Goal: Find specific page/section: Find specific page/section

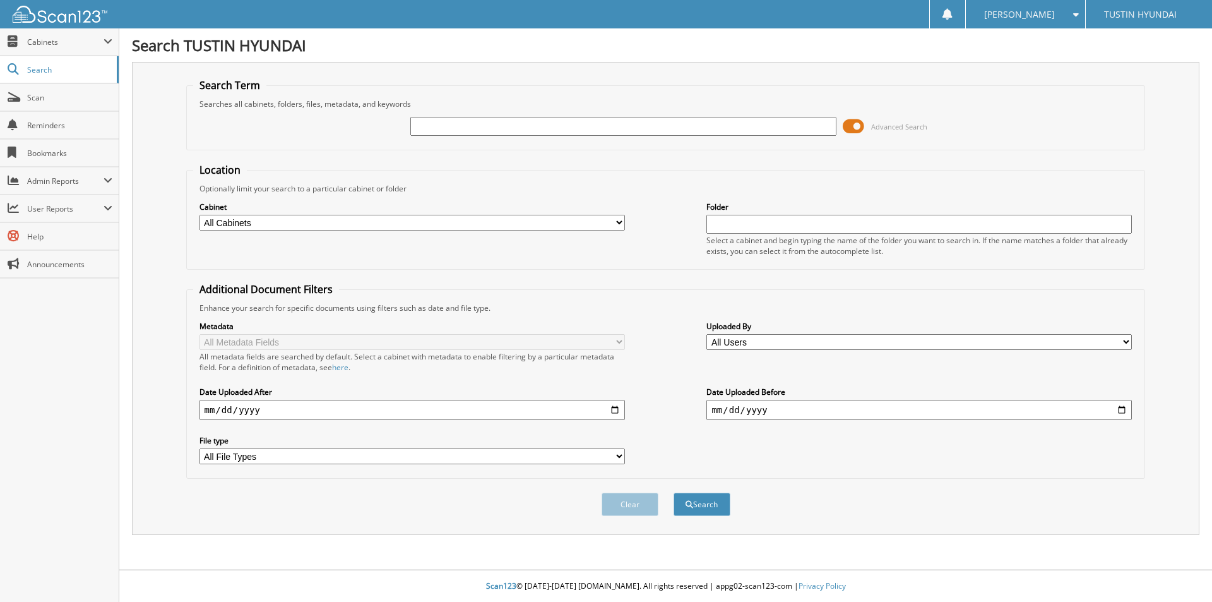
click at [443, 125] on input "text" at bounding box center [622, 126] width 425 height 19
type input "174915"
click at [674, 492] on button "Search" at bounding box center [702, 503] width 57 height 23
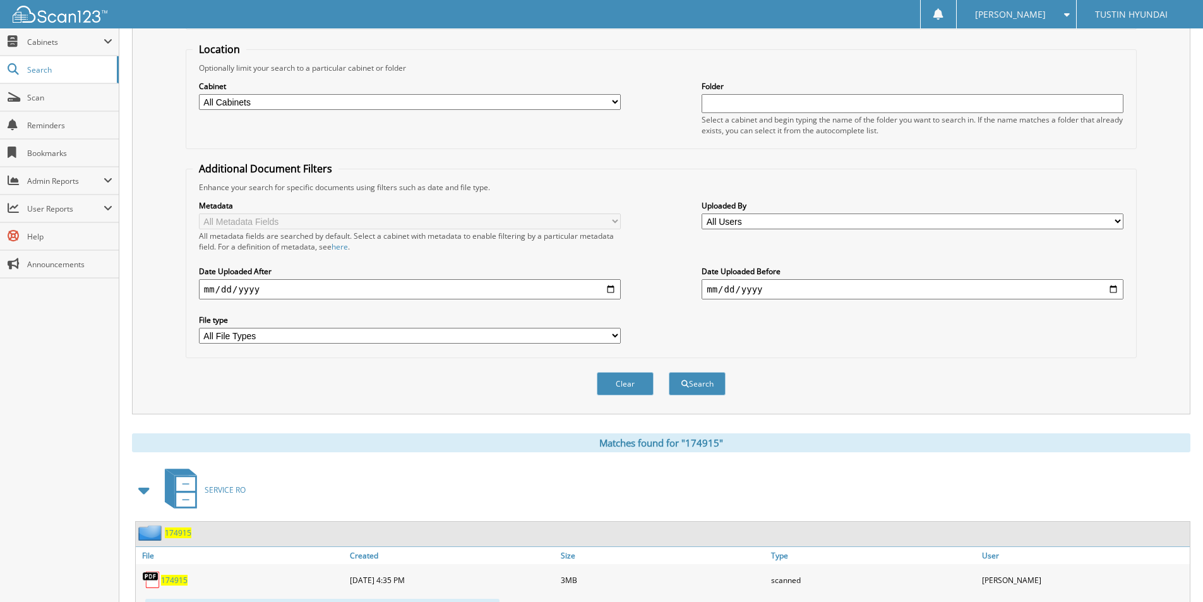
scroll to position [126, 0]
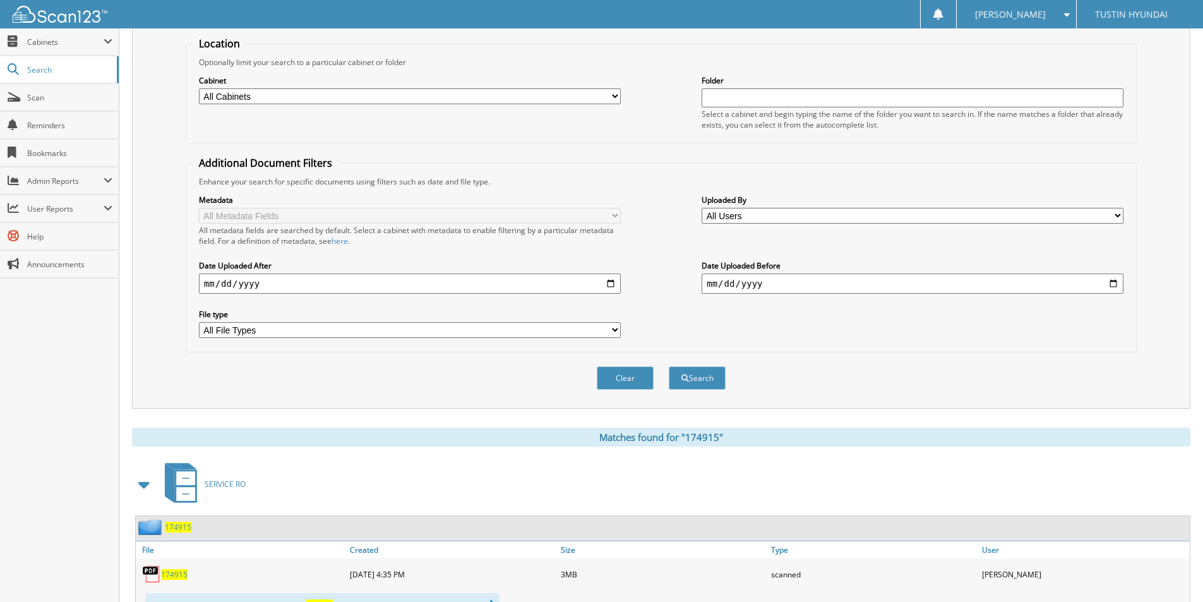
click at [172, 573] on span "174915" at bounding box center [174, 574] width 27 height 11
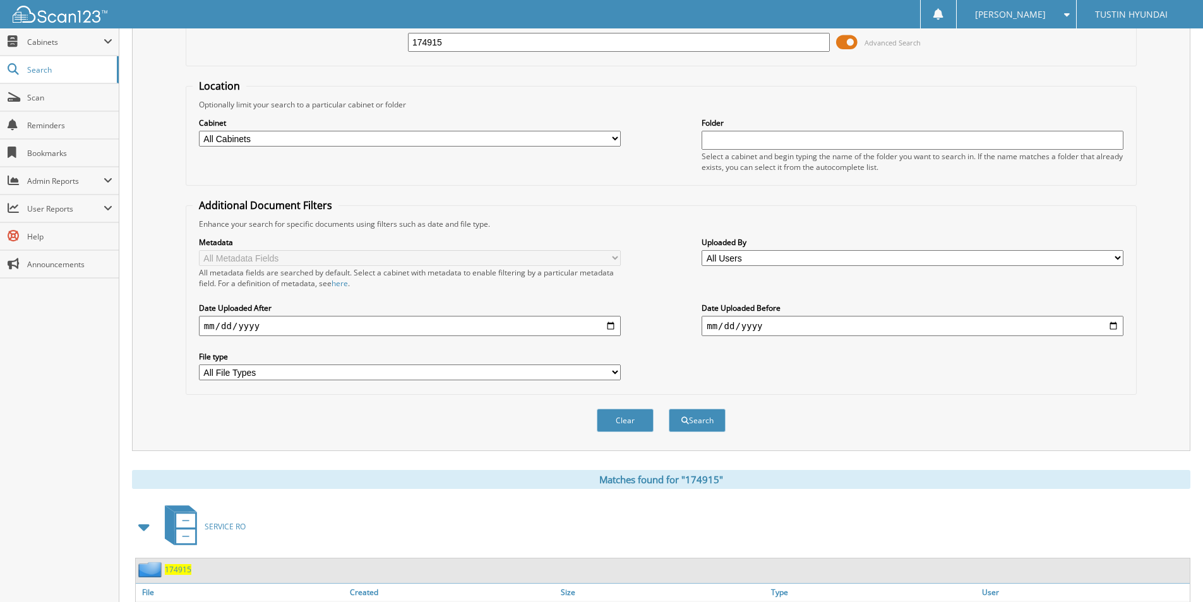
scroll to position [0, 0]
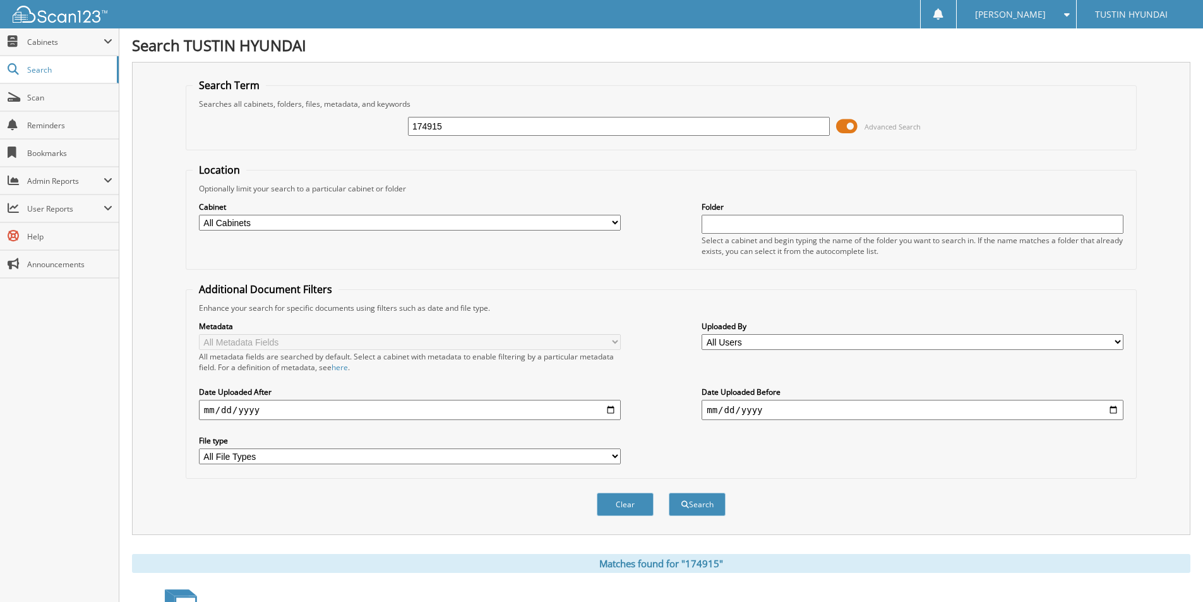
drag, startPoint x: 459, startPoint y: 126, endPoint x: 356, endPoint y: 126, distance: 102.9
click at [356, 126] on div "174915 Advanced Search" at bounding box center [661, 126] width 937 height 34
type input "175387"
click at [669, 492] on button "Search" at bounding box center [697, 503] width 57 height 23
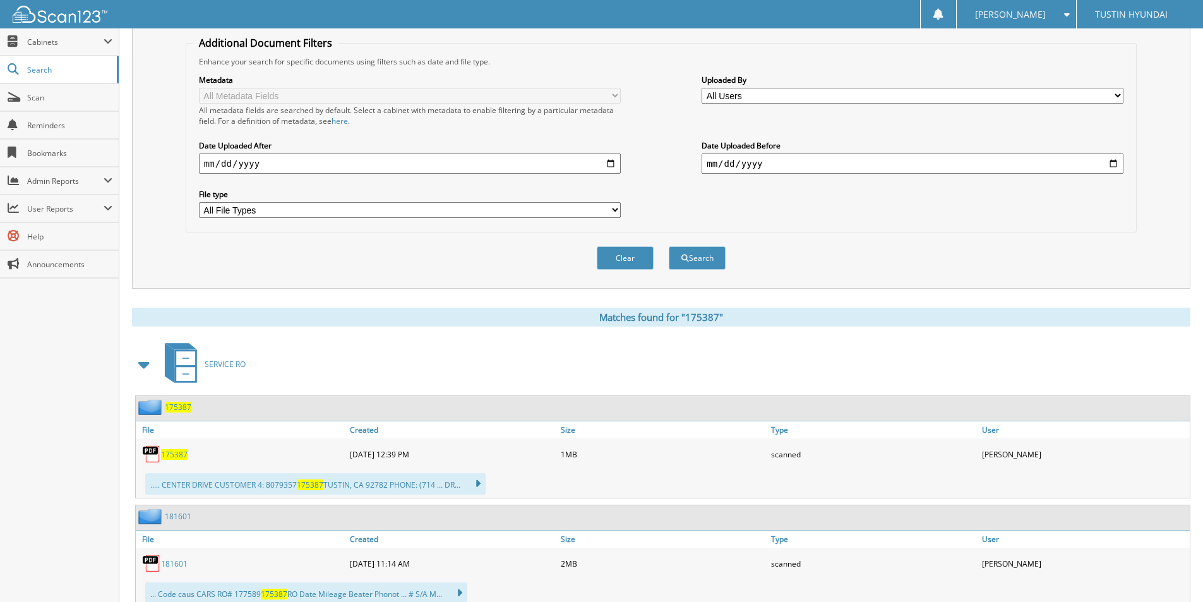
scroll to position [253, 0]
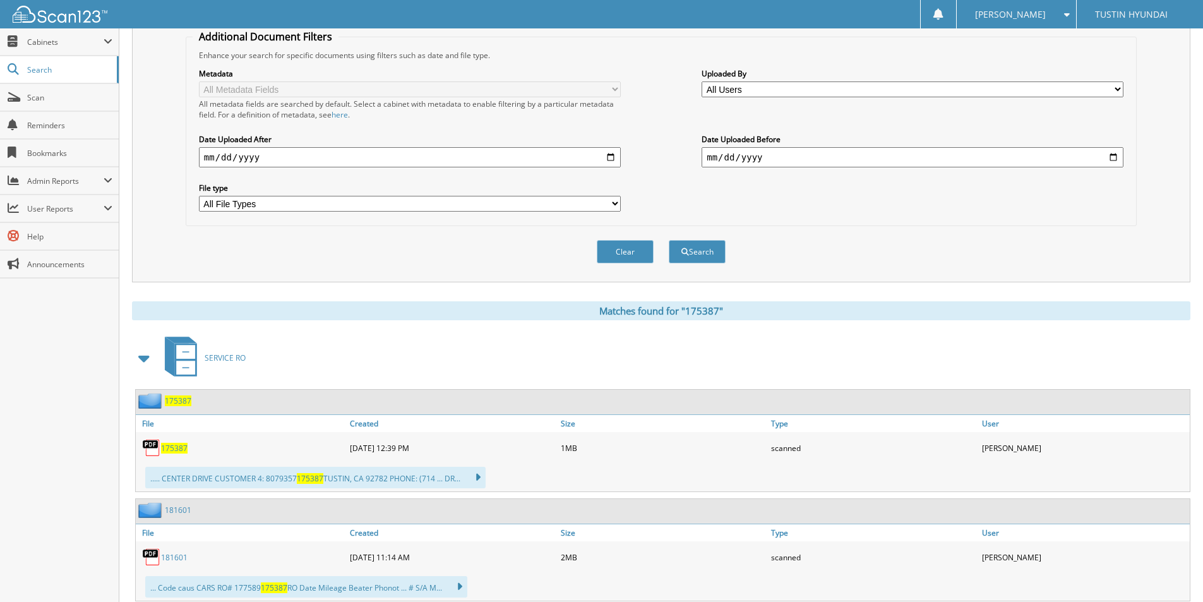
click at [179, 448] on span "175387" at bounding box center [174, 448] width 27 height 11
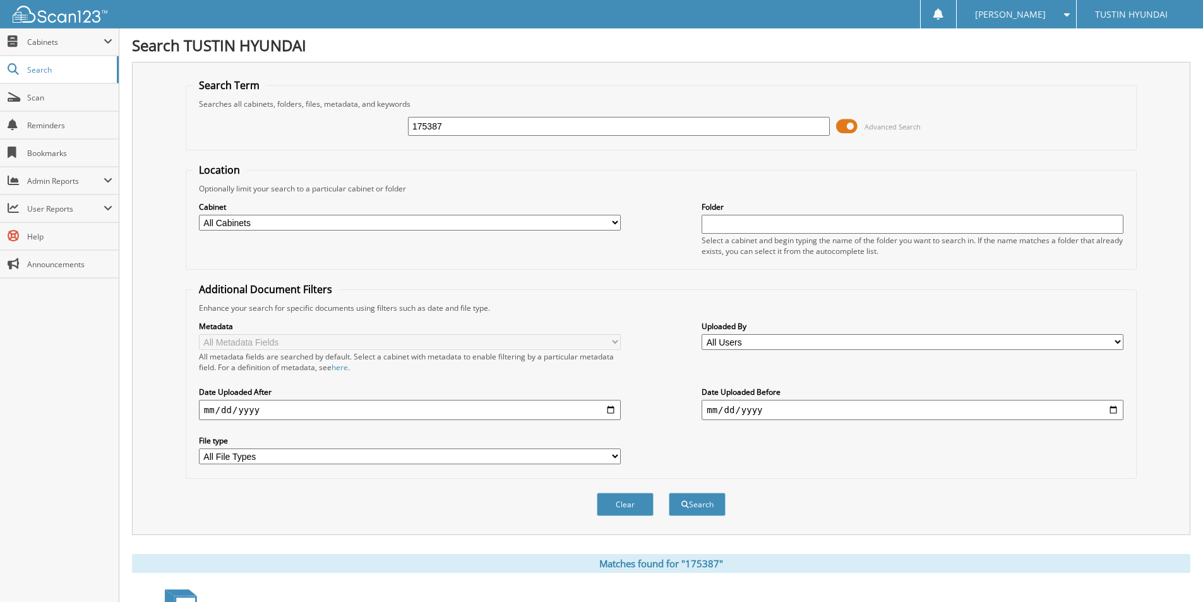
click at [464, 124] on input "175387" at bounding box center [619, 126] width 422 height 19
type input "177549"
click at [497, 130] on input "177549" at bounding box center [619, 126] width 422 height 19
click at [669, 492] on button "Search" at bounding box center [697, 503] width 57 height 23
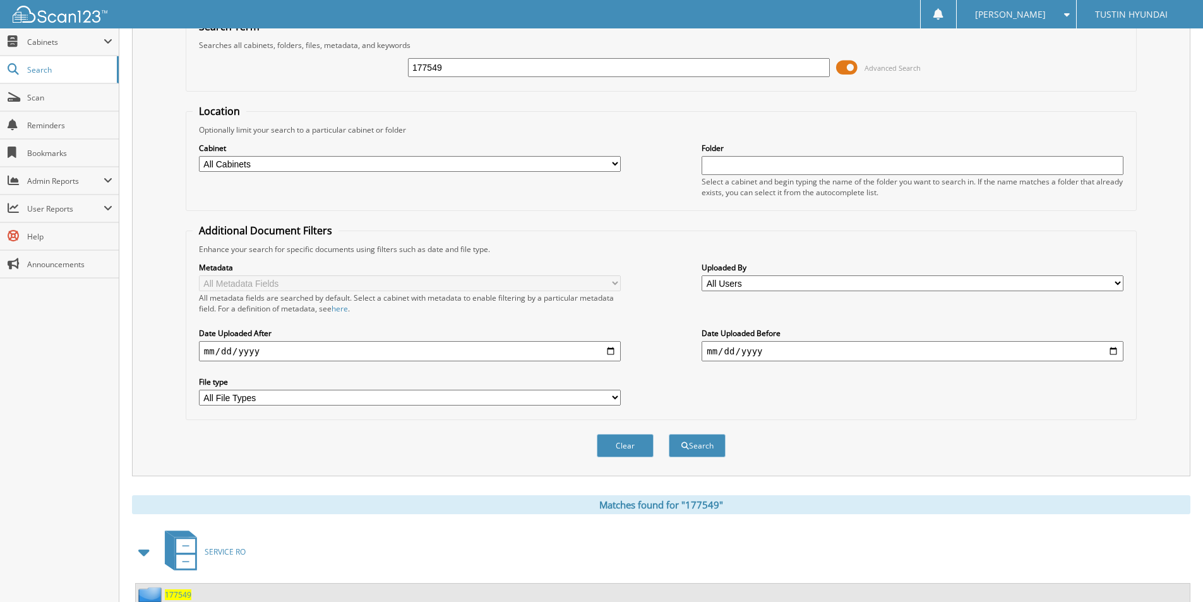
scroll to position [316, 0]
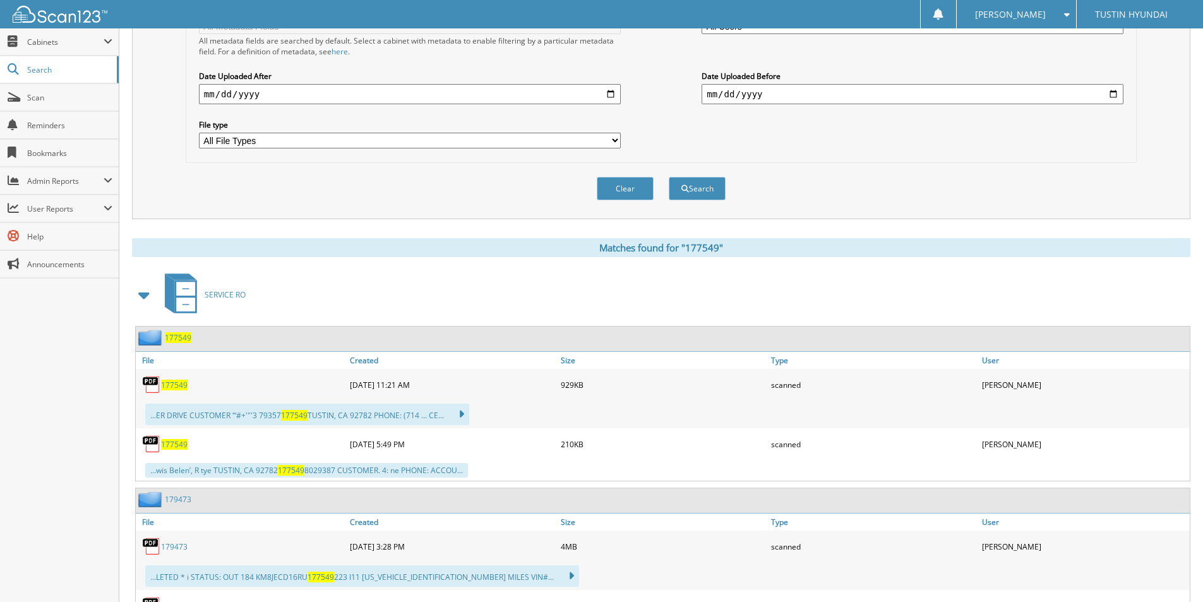
click at [174, 384] on span "177549" at bounding box center [174, 384] width 27 height 11
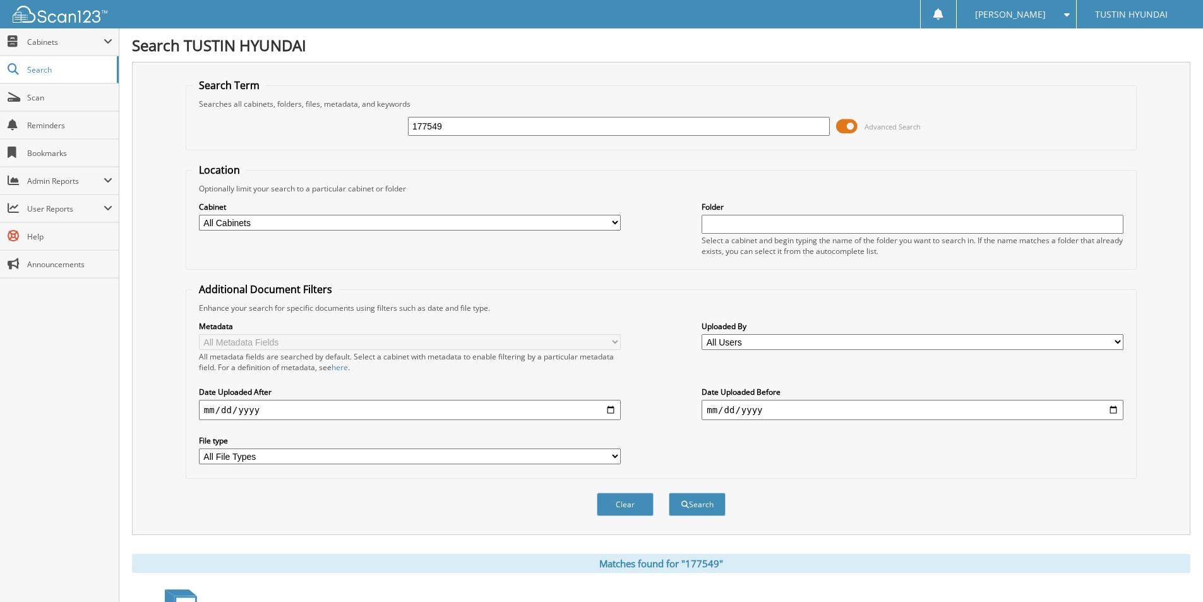
drag, startPoint x: 469, startPoint y: 126, endPoint x: 358, endPoint y: 124, distance: 111.1
click at [358, 124] on div "177549 Advanced Search" at bounding box center [661, 126] width 937 height 34
type input "181601"
click at [669, 492] on button "Search" at bounding box center [697, 503] width 57 height 23
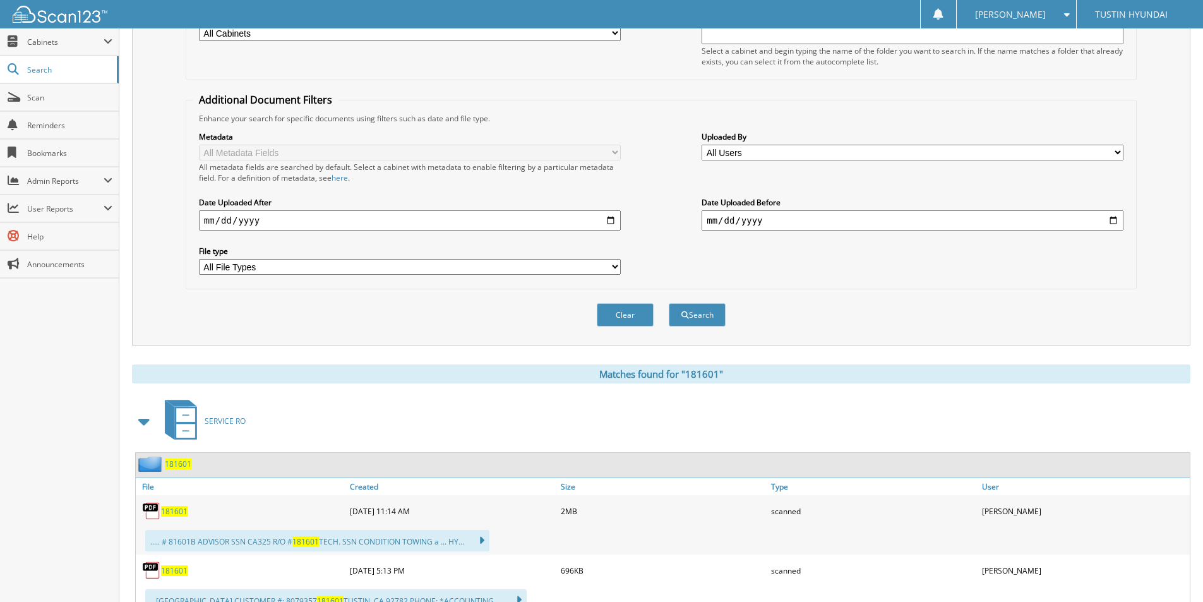
click at [178, 509] on span "181601" at bounding box center [174, 511] width 27 height 11
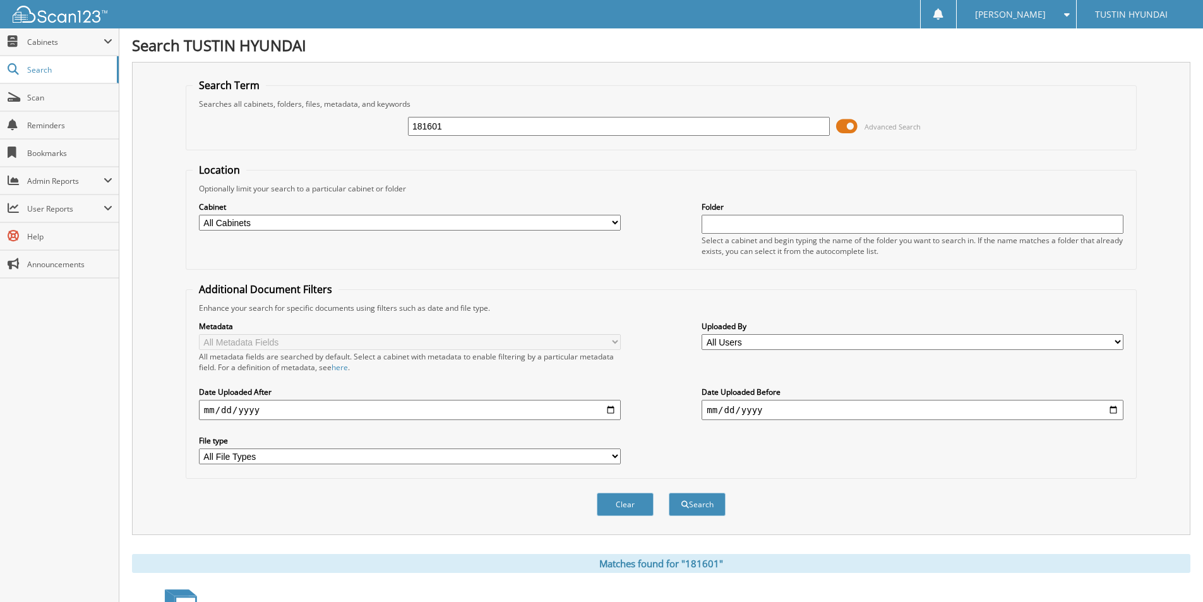
drag, startPoint x: 371, startPoint y: 131, endPoint x: 342, endPoint y: 133, distance: 29.1
click at [342, 133] on div "181601 Advanced Search" at bounding box center [661, 126] width 937 height 34
type input "192051"
click at [669, 492] on button "Search" at bounding box center [697, 503] width 57 height 23
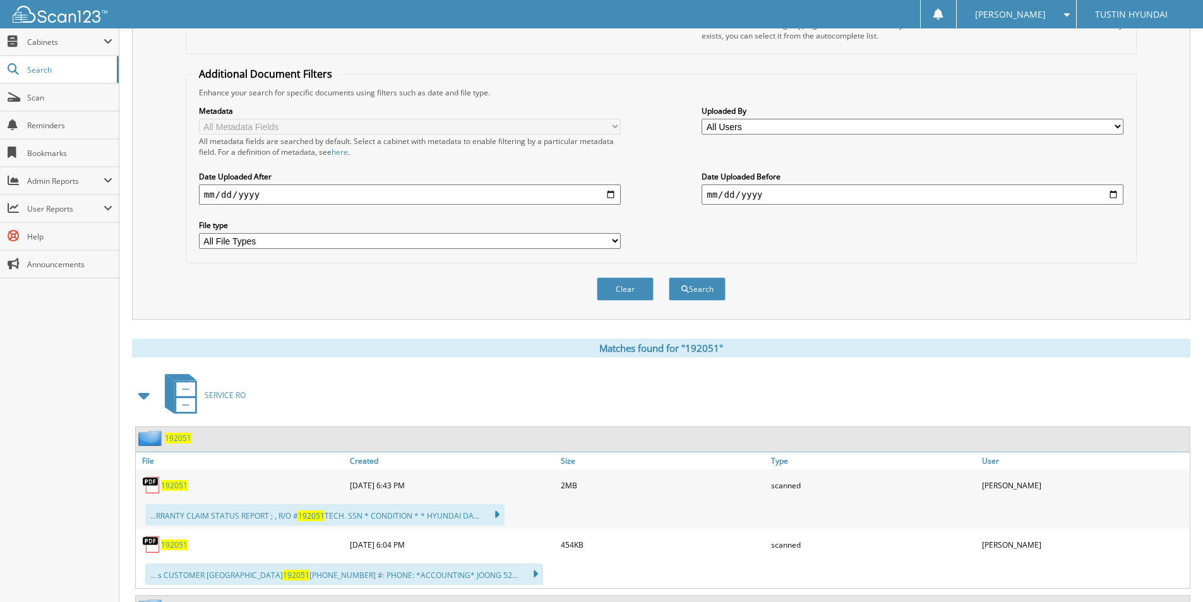
scroll to position [253, 0]
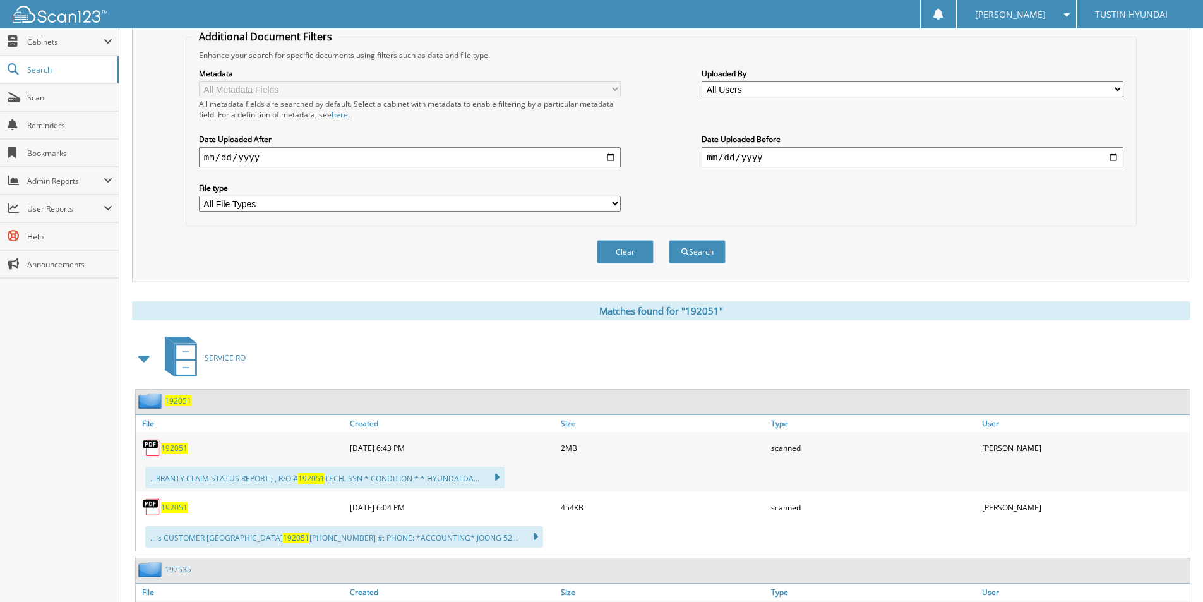
click at [179, 451] on span "192051" at bounding box center [174, 448] width 27 height 11
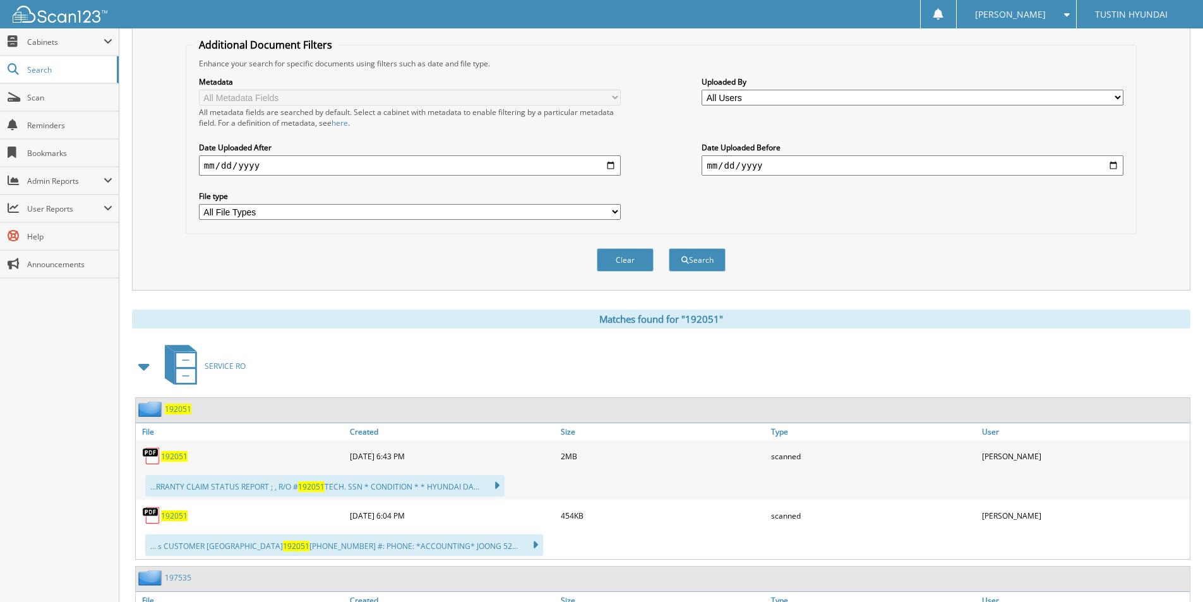
scroll to position [0, 0]
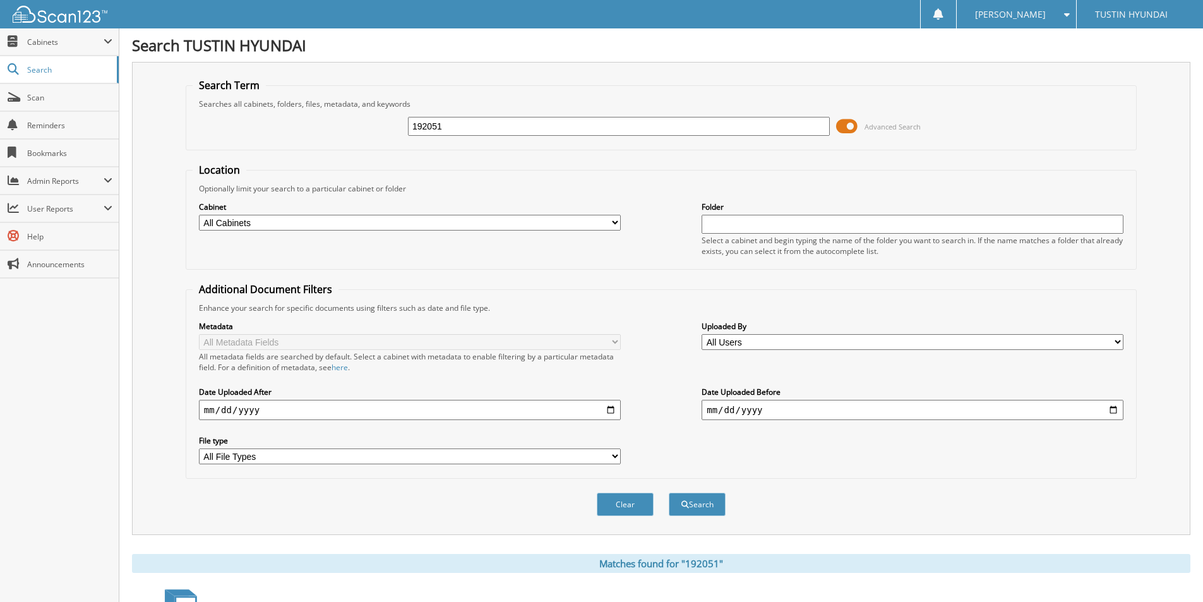
drag, startPoint x: 464, startPoint y: 128, endPoint x: 385, endPoint y: 128, distance: 78.9
click at [385, 128] on div "192051 Advanced Search" at bounding box center [661, 126] width 937 height 34
type input "196976"
click at [669, 492] on button "Search" at bounding box center [697, 503] width 57 height 23
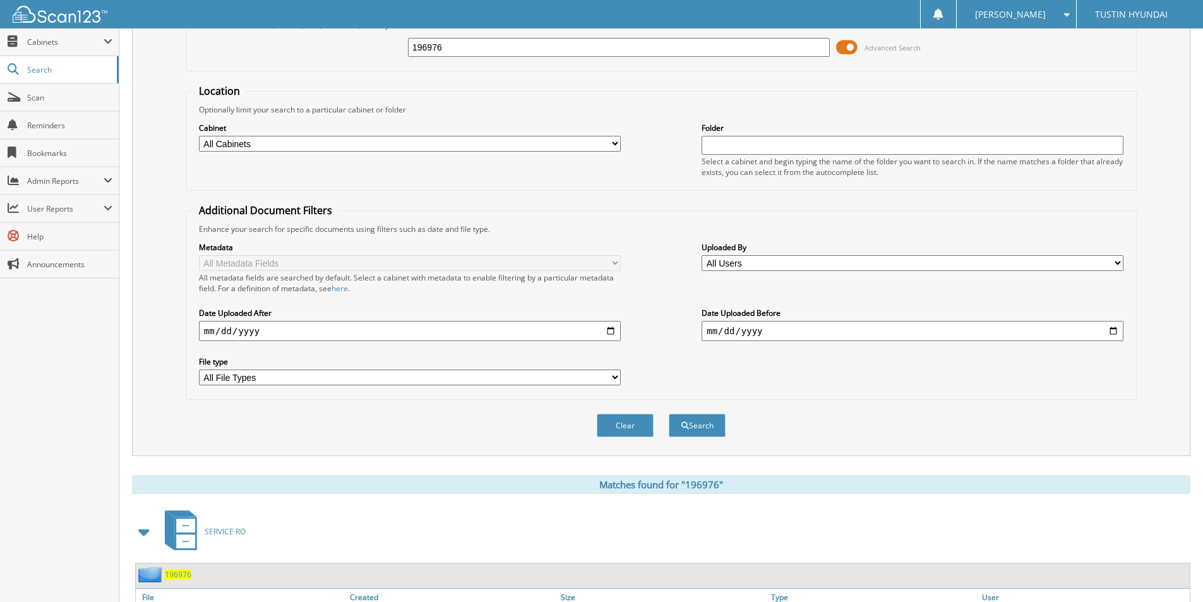
scroll to position [189, 0]
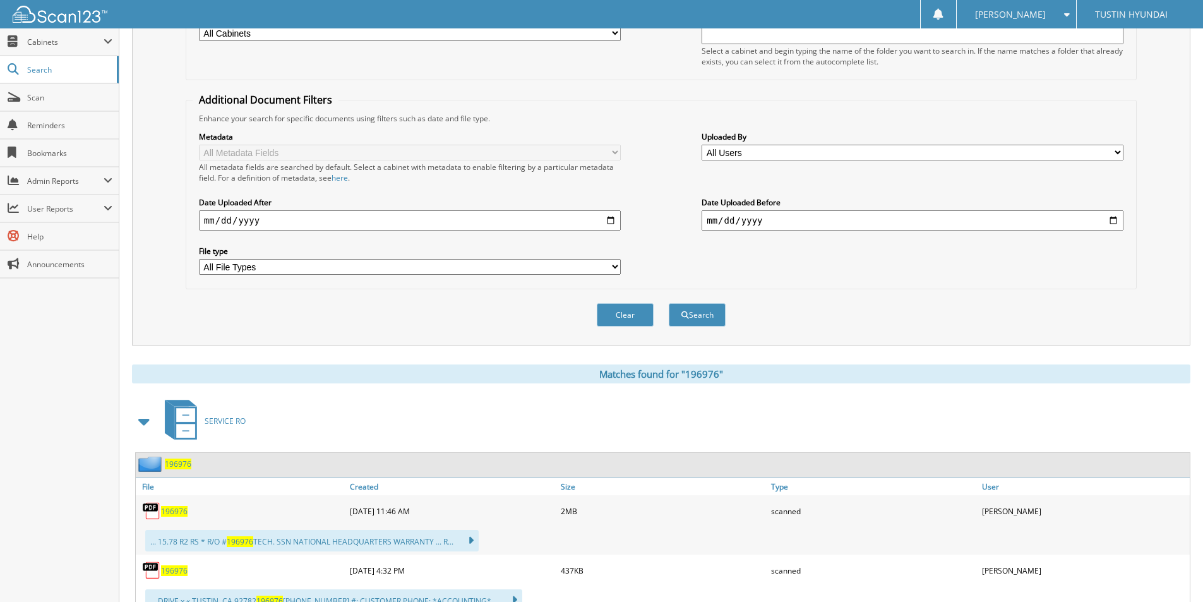
click at [182, 514] on span "196976" at bounding box center [174, 511] width 27 height 11
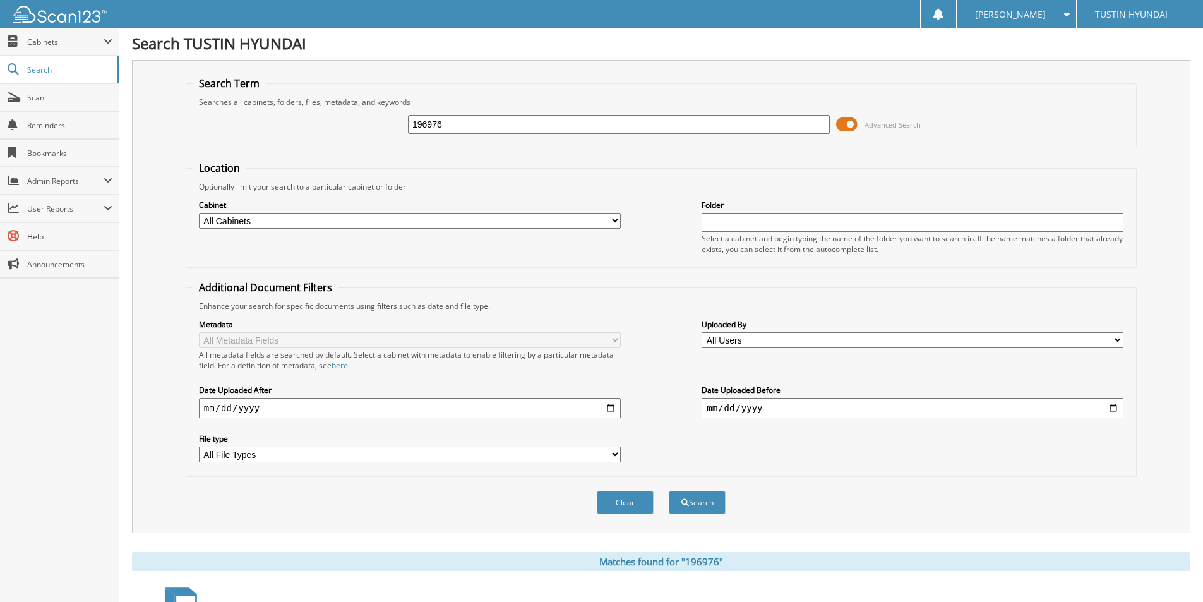
scroll to position [0, 0]
drag, startPoint x: 443, startPoint y: 118, endPoint x: 378, endPoint y: 124, distance: 66.0
click at [378, 122] on div "196976 Advanced Search" at bounding box center [661, 126] width 937 height 34
type input "197535"
click at [669, 492] on button "Search" at bounding box center [697, 503] width 57 height 23
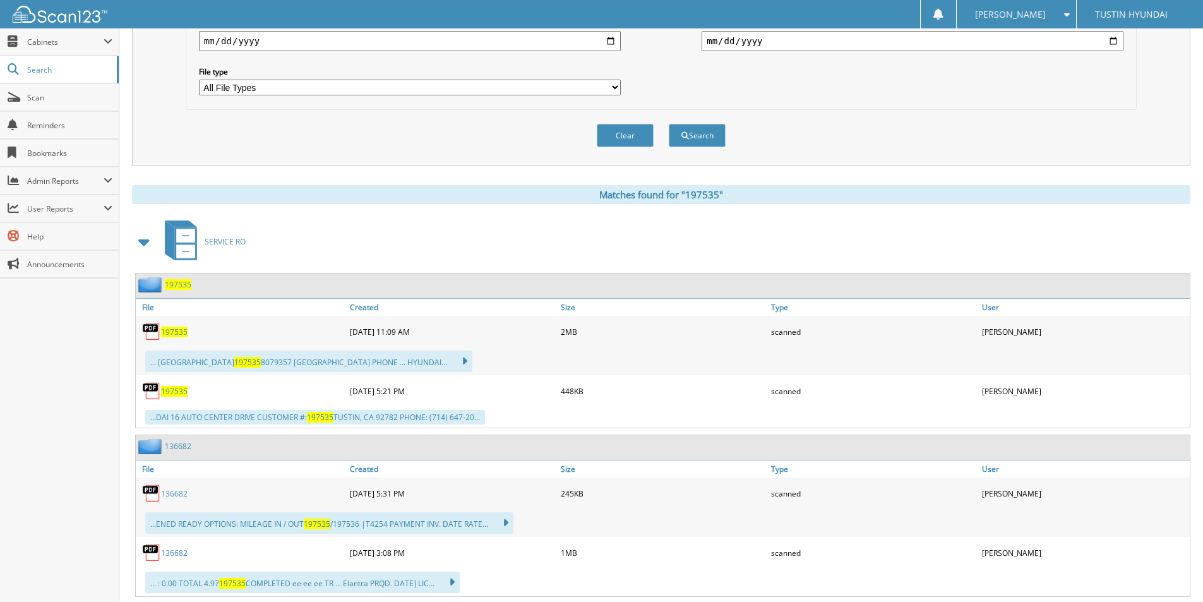
scroll to position [379, 0]
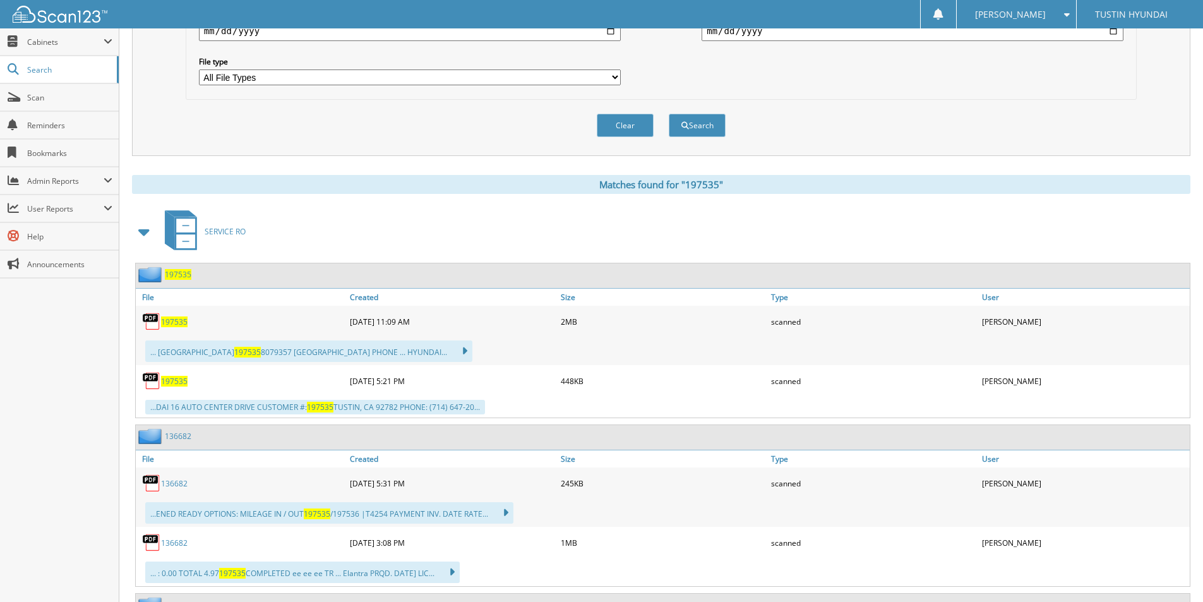
click at [174, 321] on span "197535" at bounding box center [174, 321] width 27 height 11
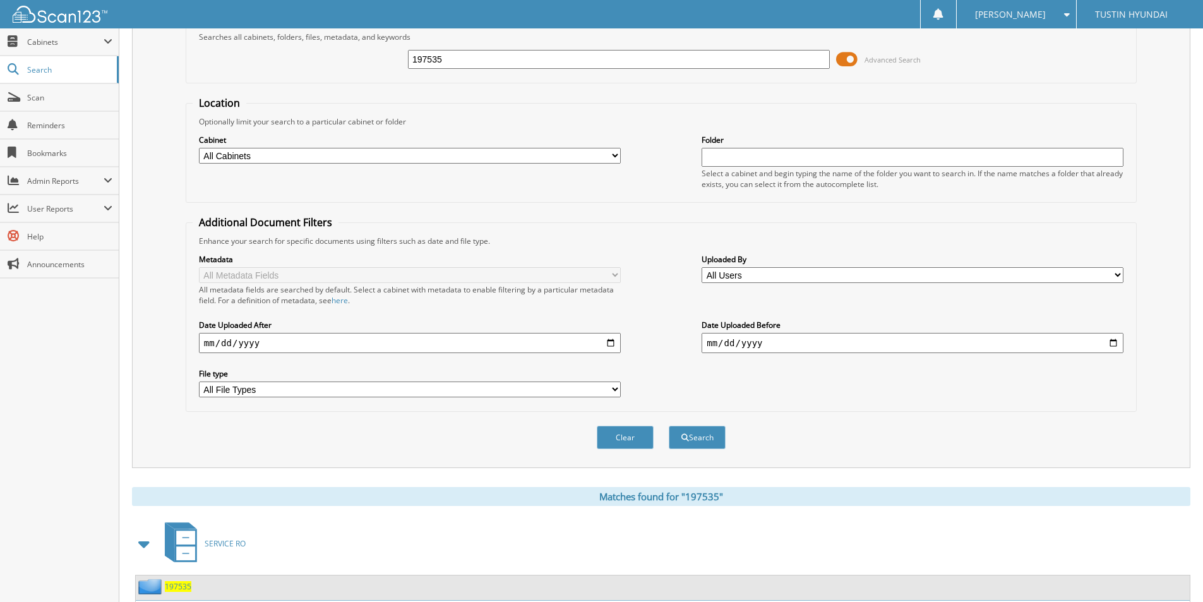
scroll to position [63, 0]
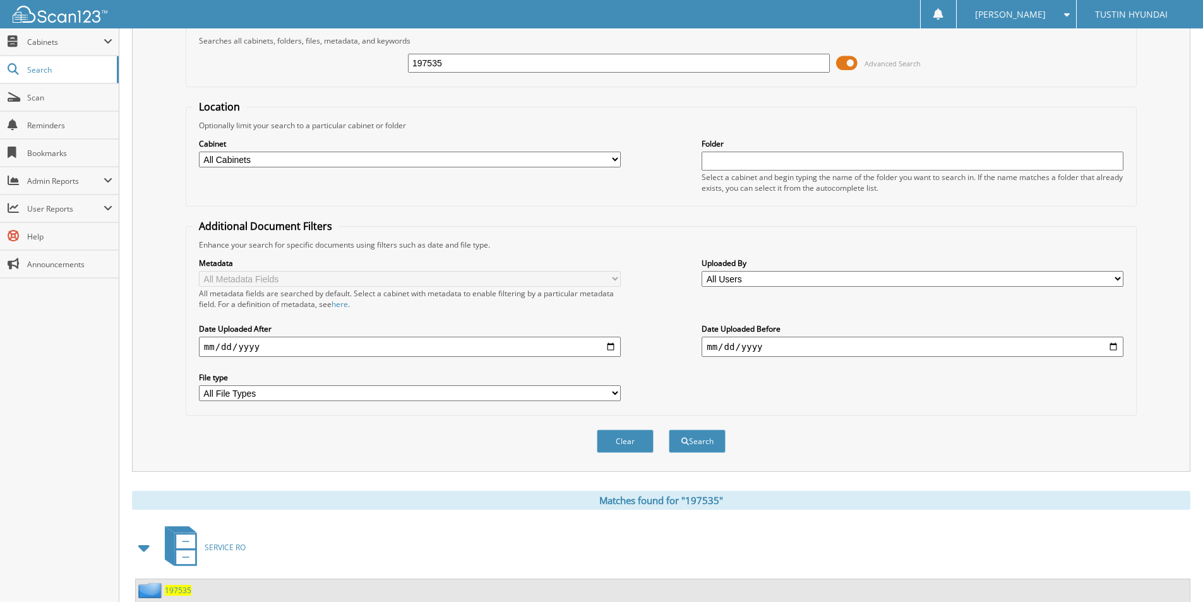
drag, startPoint x: 466, startPoint y: 66, endPoint x: 366, endPoint y: 65, distance: 100.4
click at [366, 65] on div "197535 Advanced Search" at bounding box center [661, 63] width 937 height 34
type input "200877"
click at [669, 429] on button "Search" at bounding box center [697, 440] width 57 height 23
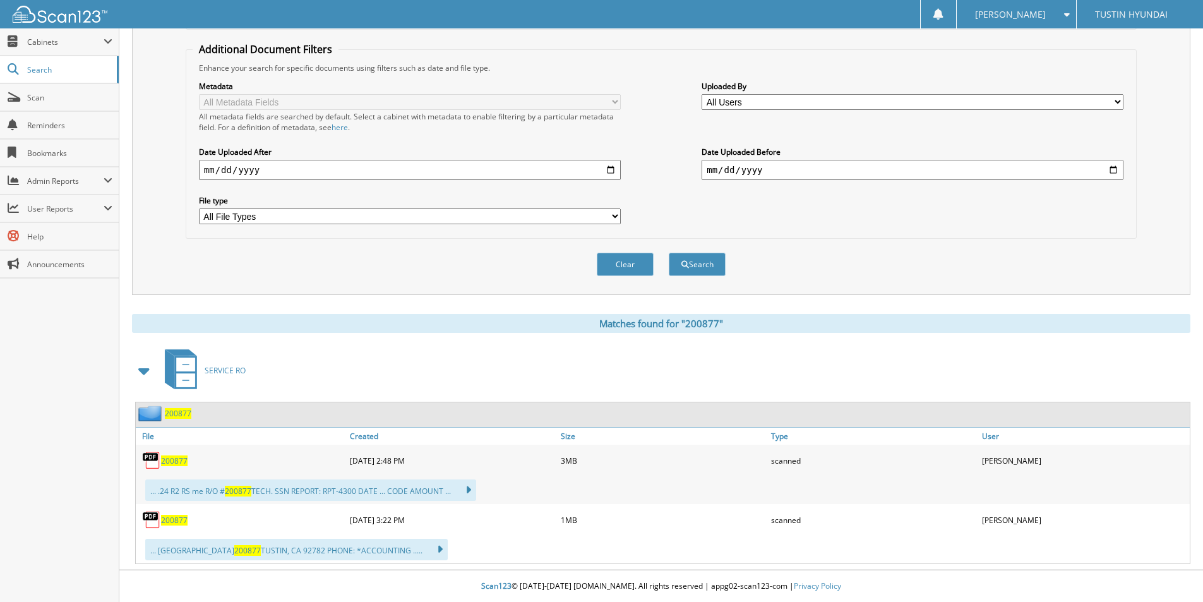
click at [168, 457] on span "200877" at bounding box center [174, 460] width 27 height 11
